Goal: Find specific page/section: Find specific page/section

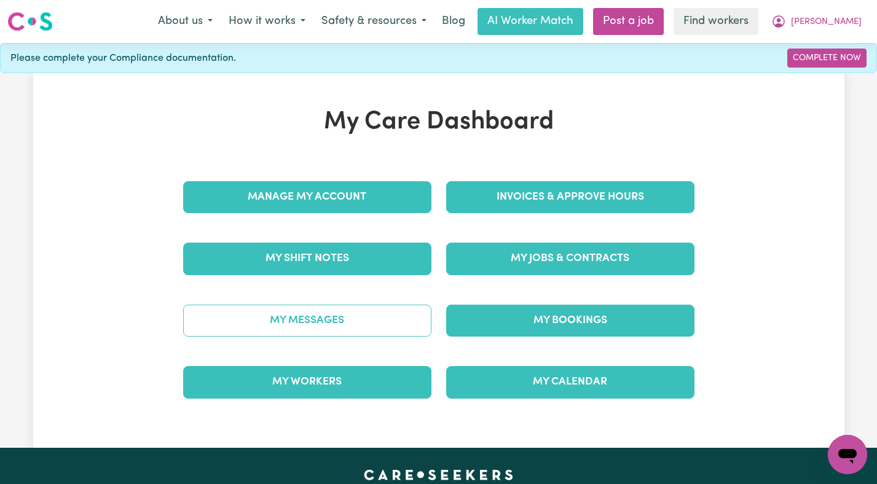
click at [349, 308] on link "My Messages" at bounding box center [307, 321] width 248 height 32
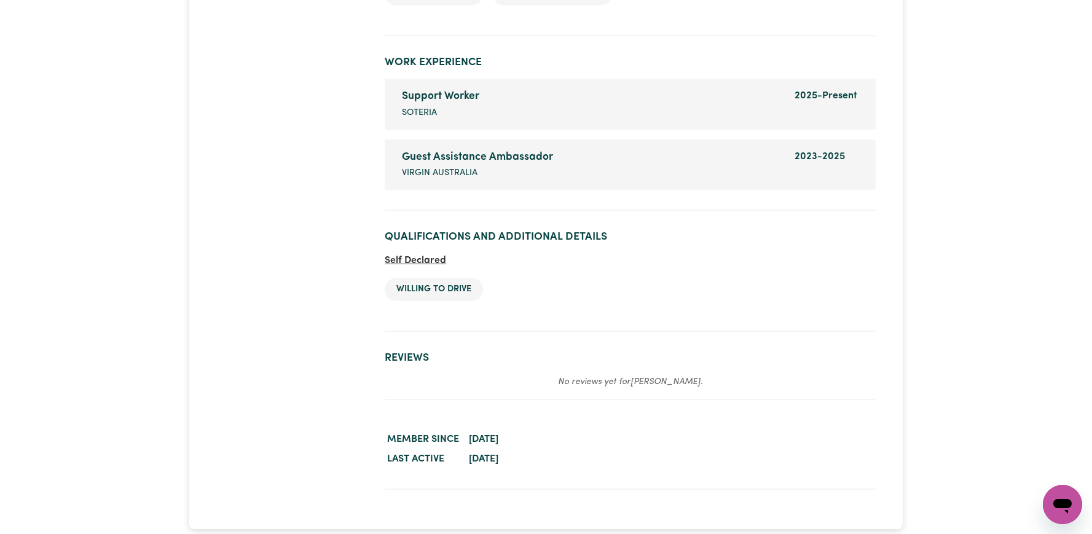
scroll to position [2444, 0]
